Goal: Use online tool/utility: Utilize a website feature to perform a specific function

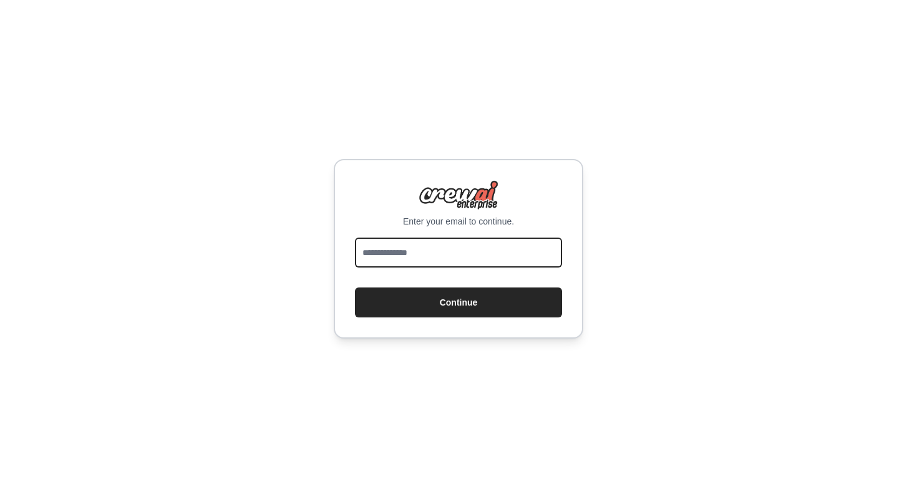
click at [494, 248] on input "email" at bounding box center [458, 253] width 207 height 30
type input "**********"
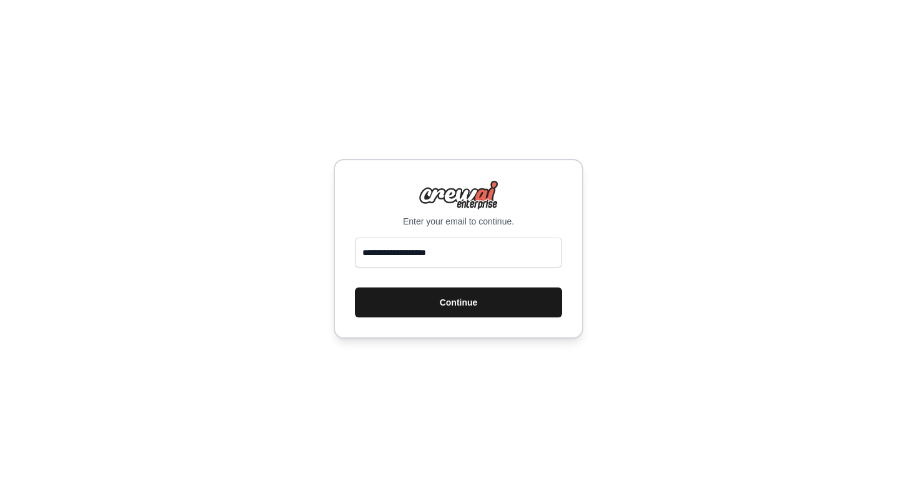
click at [473, 304] on button "Continue" at bounding box center [458, 302] width 207 height 30
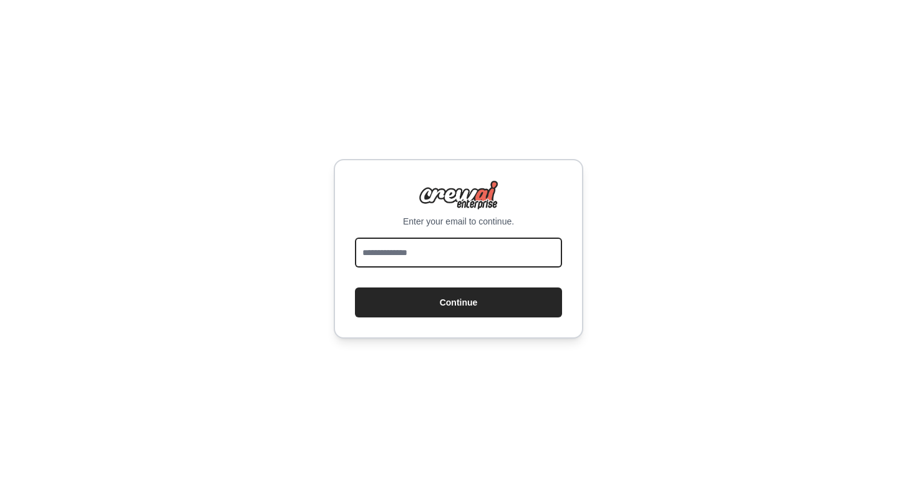
click at [466, 247] on input "email" at bounding box center [458, 253] width 207 height 30
click at [453, 258] on input "email" at bounding box center [458, 253] width 207 height 30
type input "**********"
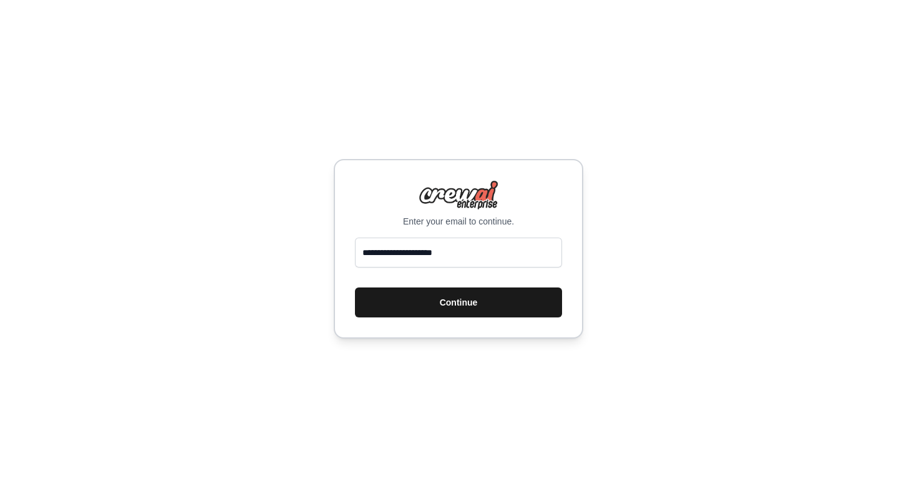
click at [448, 308] on button "Continue" at bounding box center [458, 302] width 207 height 30
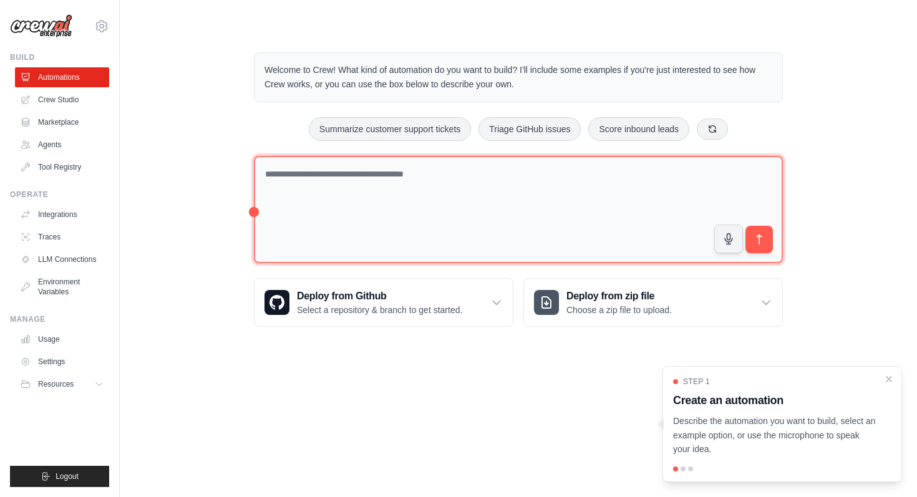
click at [559, 227] on textarea at bounding box center [518, 210] width 529 height 108
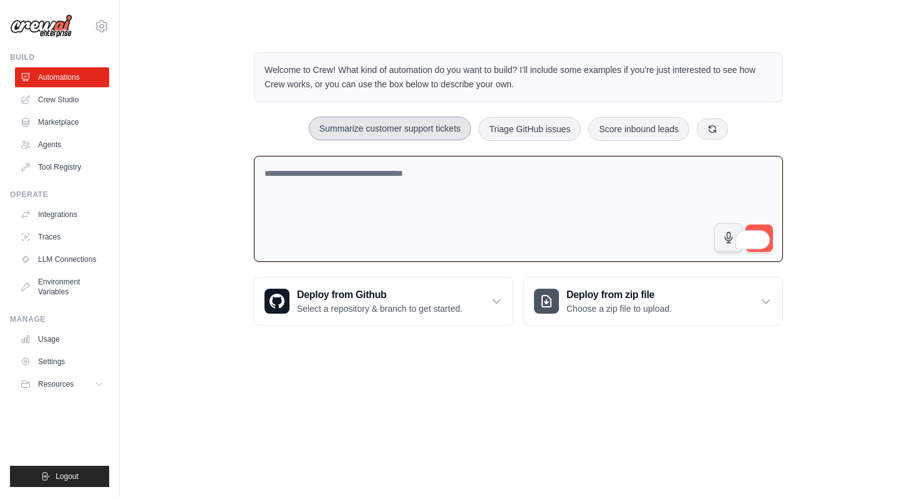
click at [397, 132] on button "Summarize customer support tickets" at bounding box center [390, 129] width 162 height 24
type textarea "**********"
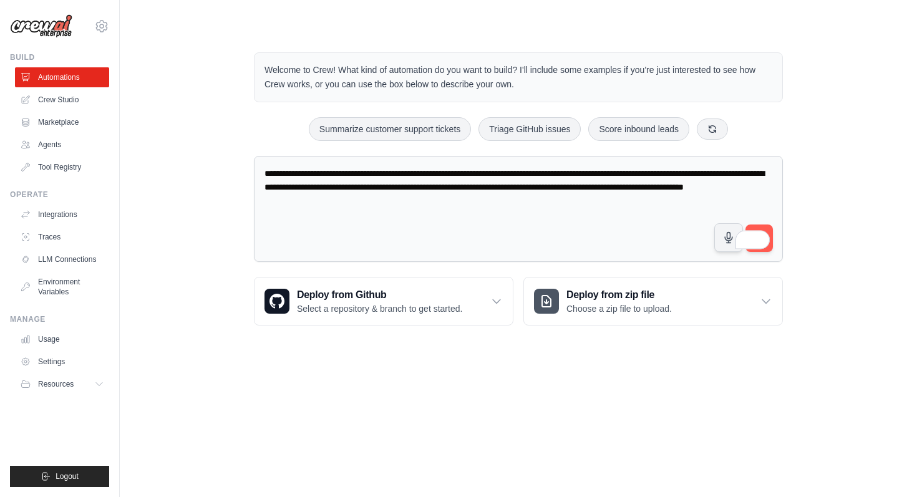
click at [769, 230] on span at bounding box center [760, 239] width 17 height 20
click at [758, 229] on span at bounding box center [760, 239] width 17 height 20
click at [755, 226] on button "submit" at bounding box center [759, 238] width 29 height 29
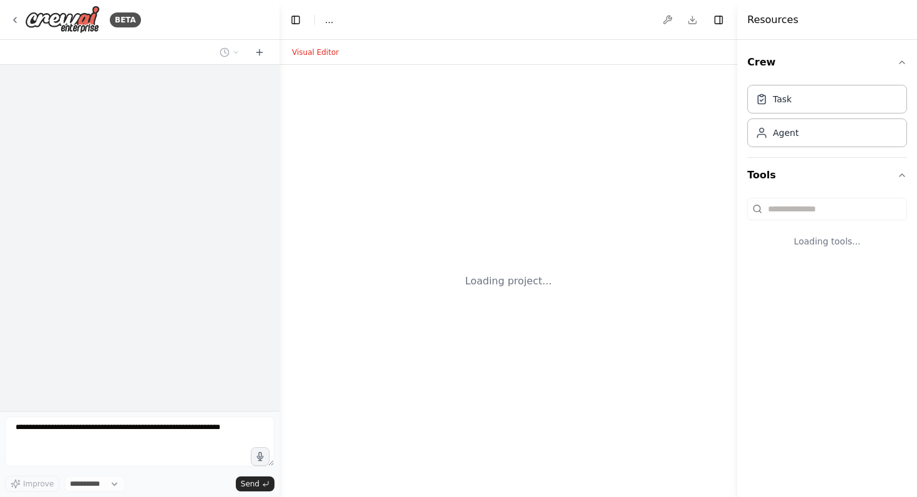
select select "****"
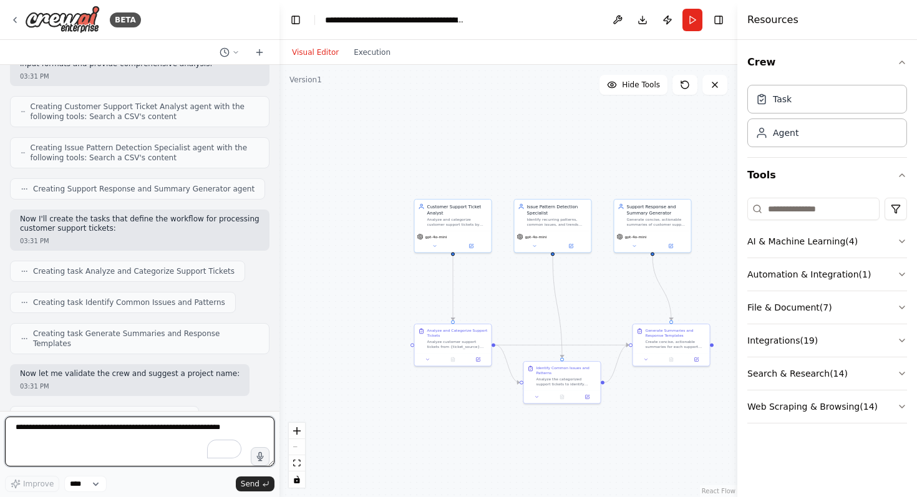
scroll to position [159, 0]
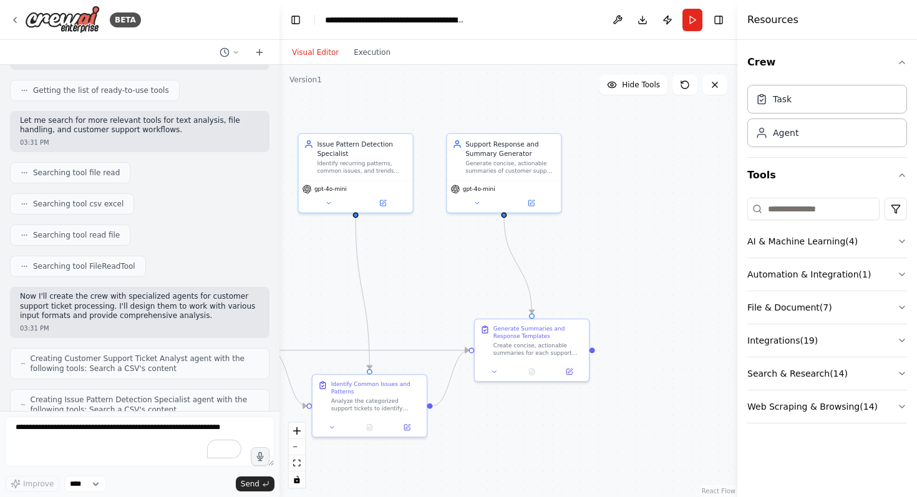
drag, startPoint x: 630, startPoint y: 311, endPoint x: 560, endPoint y: 287, distance: 73.7
click at [560, 287] on div ".deletable-edge-delete-btn { width: 20px; height: 20px; border: 0px solid #ffff…" at bounding box center [508, 281] width 458 height 432
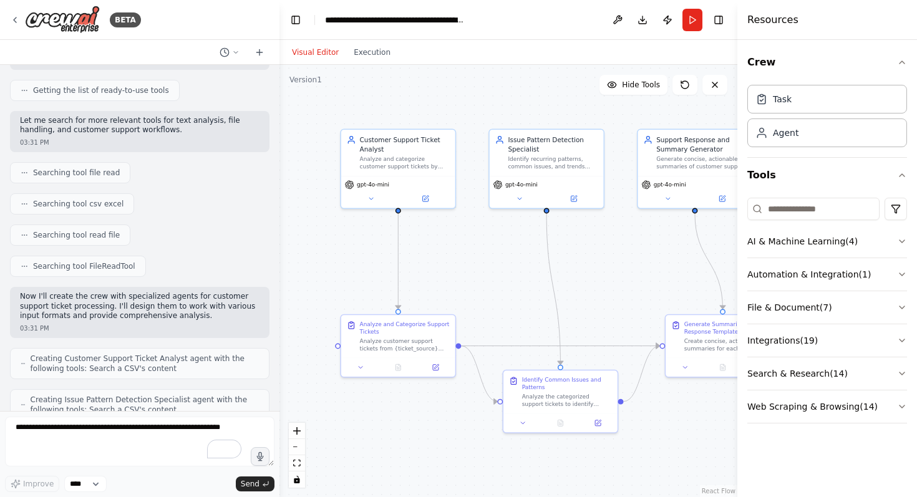
drag, startPoint x: 504, startPoint y: 256, endPoint x: 573, endPoint y: 261, distance: 69.4
click at [573, 262] on div ".deletable-edge-delete-btn { width: 20px; height: 20px; border: 0px solid #ffff…" at bounding box center [508, 281] width 458 height 432
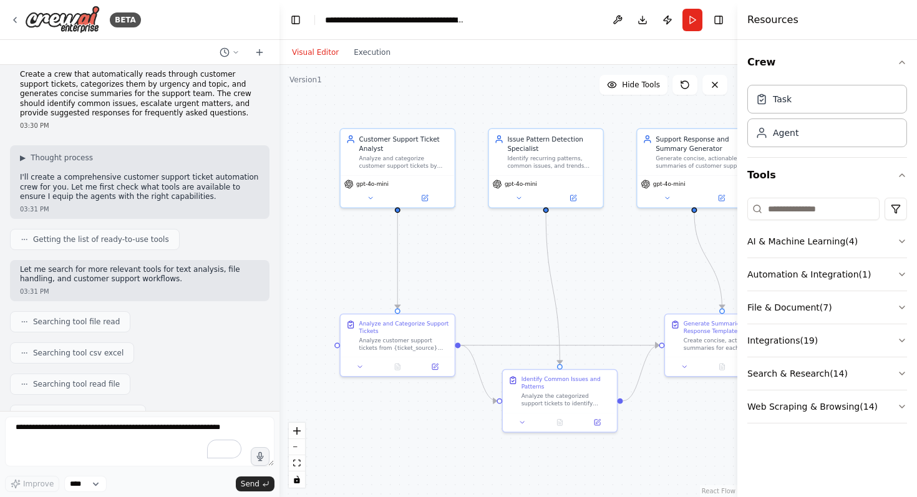
scroll to position [0, 0]
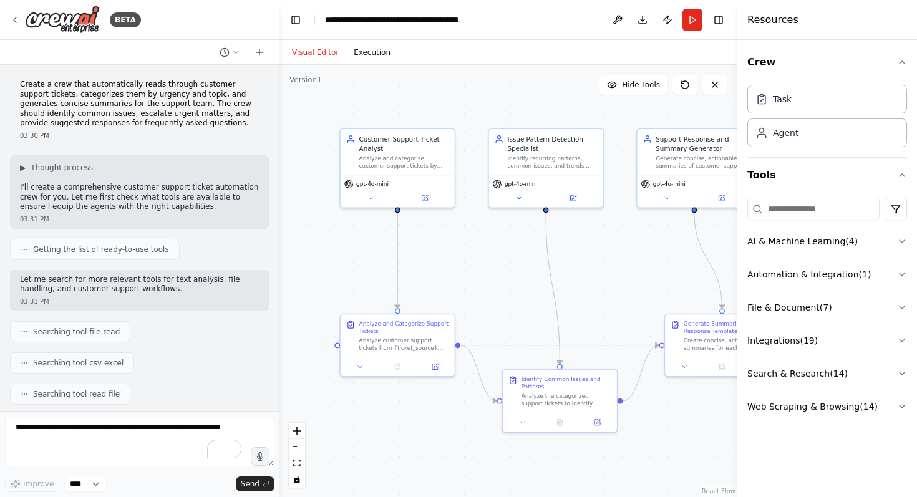
click at [368, 57] on button "Execution" at bounding box center [372, 52] width 52 height 15
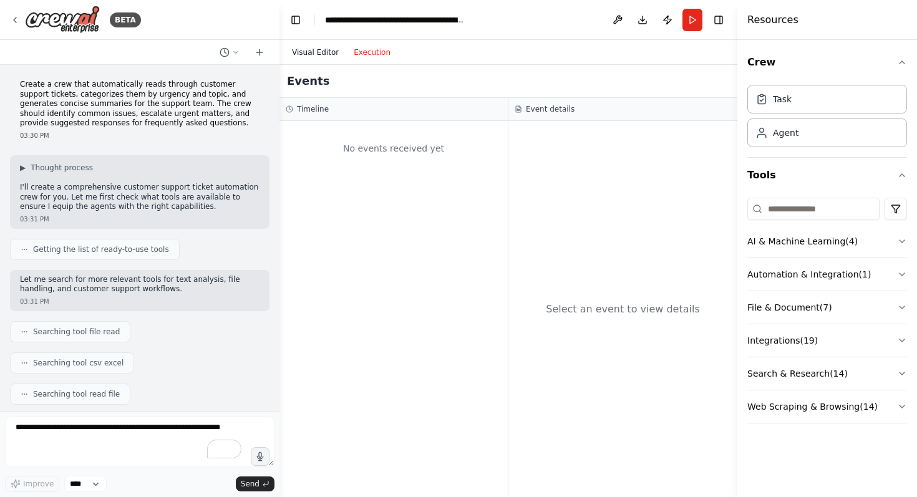
click at [318, 53] on button "Visual Editor" at bounding box center [315, 52] width 62 height 15
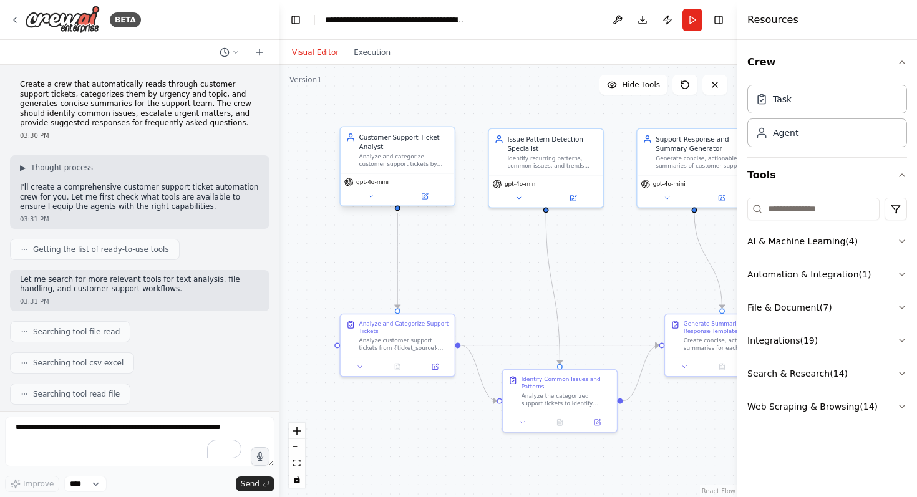
click at [370, 153] on div "Analyze and categorize customer support tickets by urgency level (Critical, Hig…" at bounding box center [404, 160] width 90 height 15
click at [393, 165] on div "Analyze and categorize customer support tickets by urgency level (Critical, Hig…" at bounding box center [404, 160] width 90 height 15
click at [435, 184] on div "gpt-4o-mini" at bounding box center [397, 182] width 107 height 9
click at [428, 198] on button at bounding box center [424, 196] width 52 height 11
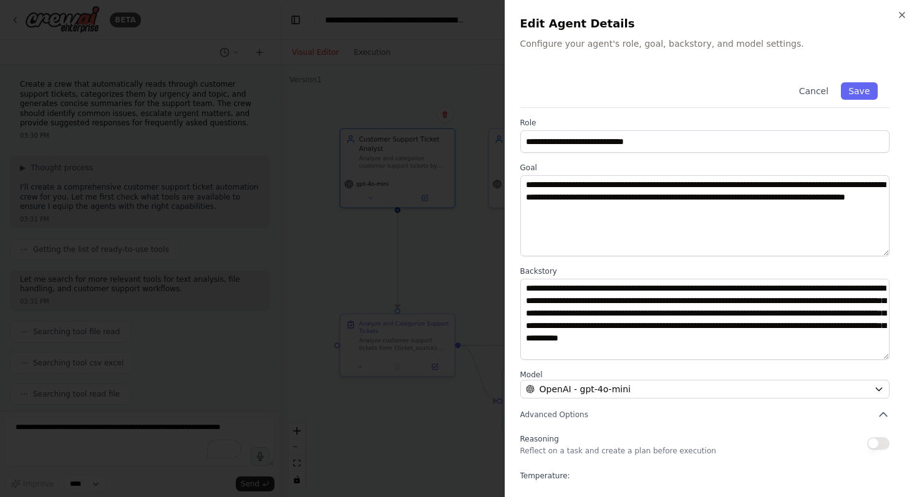
click at [348, 261] on div at bounding box center [458, 248] width 917 height 497
